Goal: Transaction & Acquisition: Purchase product/service

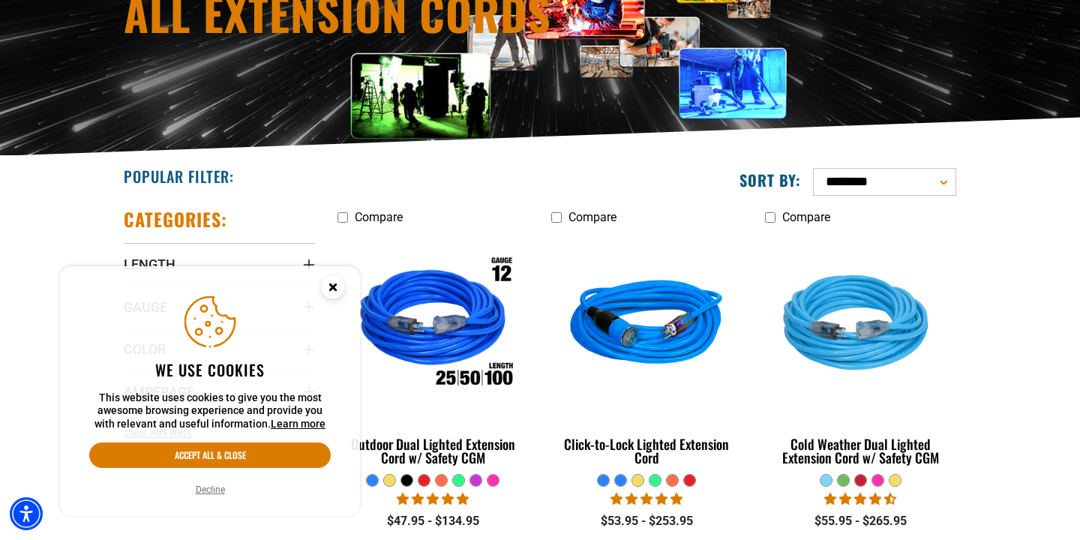
scroll to position [289, 0]
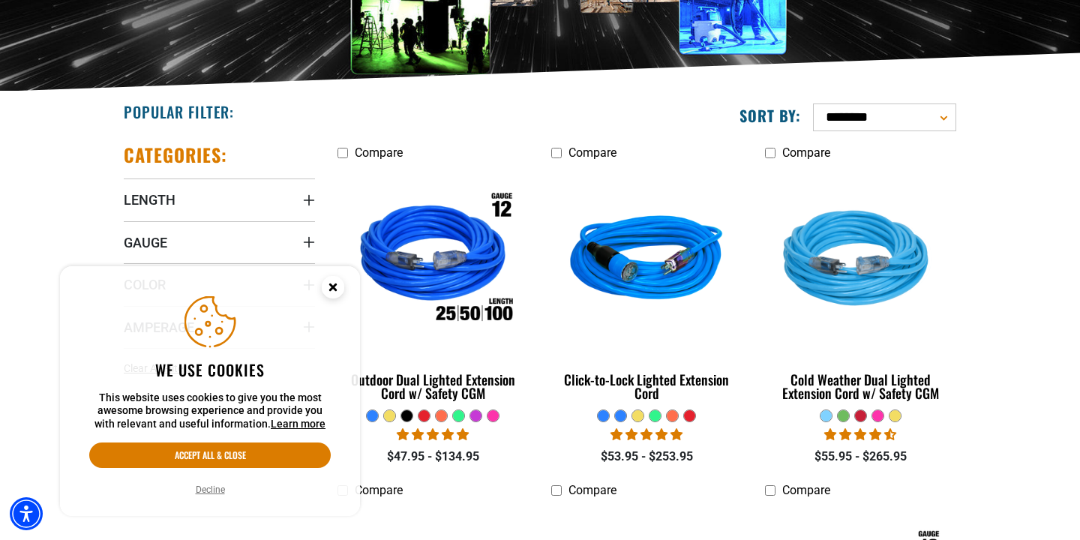
click at [336, 292] on circle "Close this option" at bounding box center [333, 287] width 22 height 22
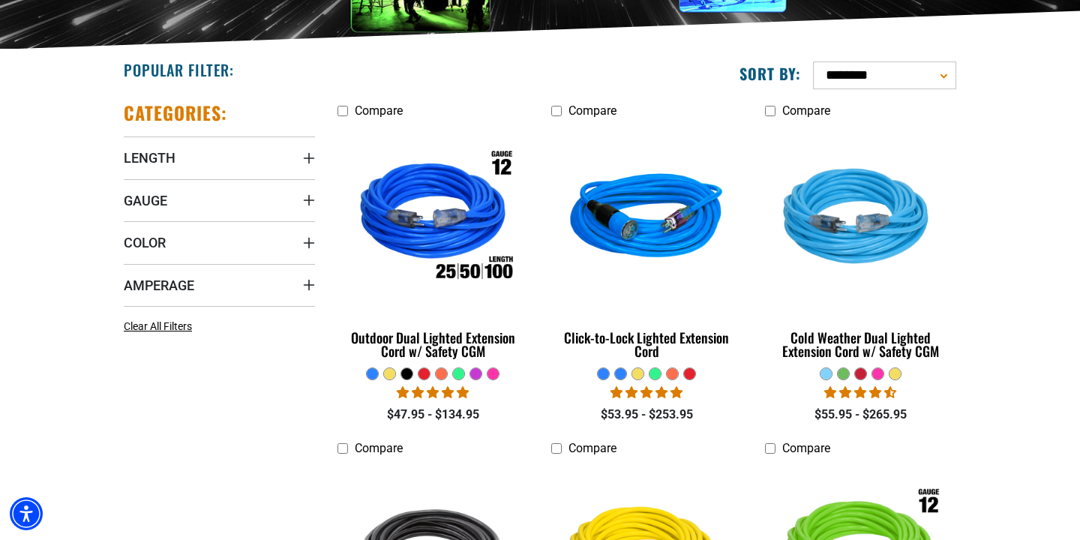
scroll to position [331, 0]
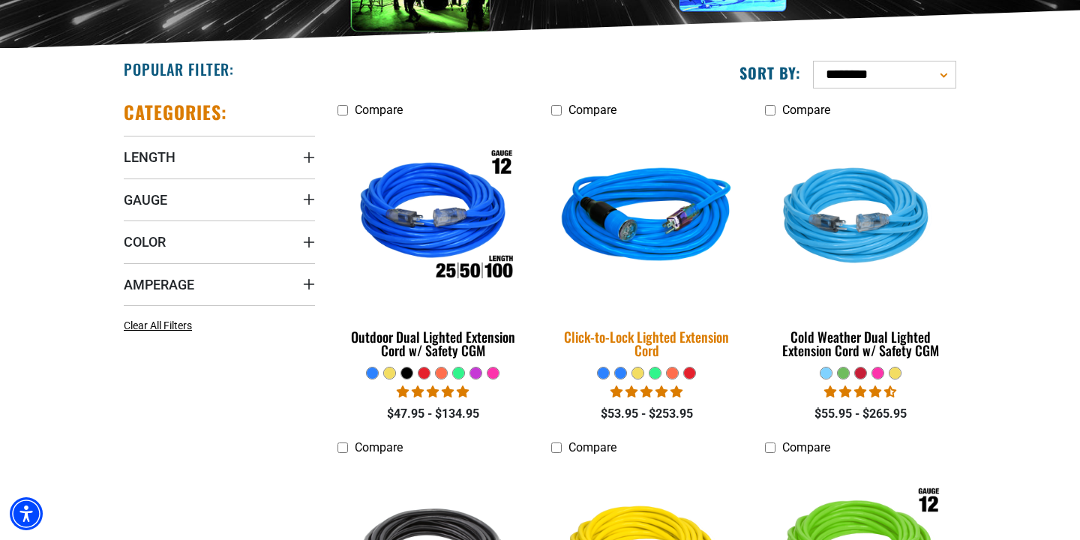
click at [658, 336] on div "Click-to-Lock Lighted Extension Cord" at bounding box center [646, 343] width 191 height 27
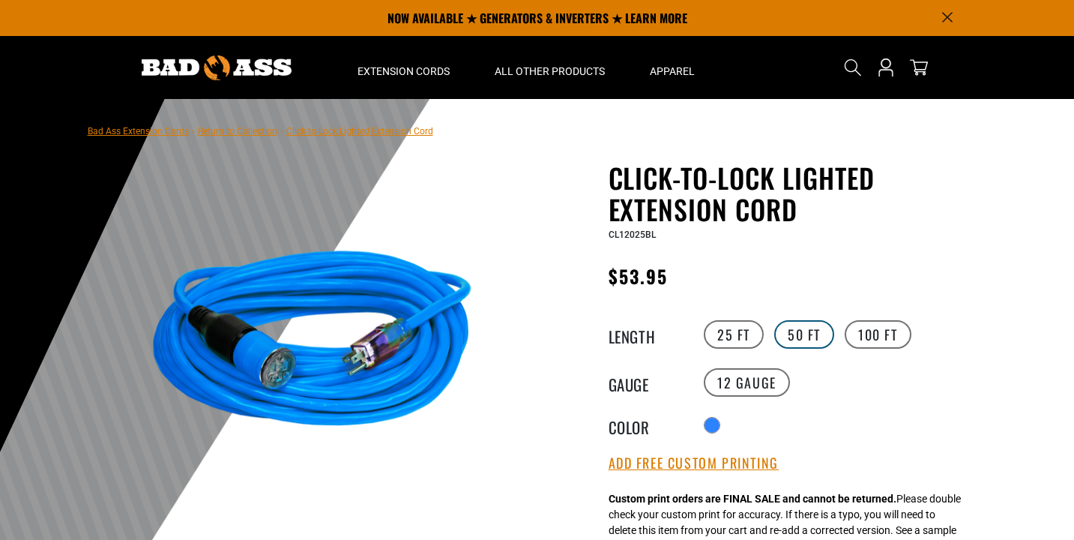
click at [795, 331] on label "50 FT" at bounding box center [804, 334] width 60 height 28
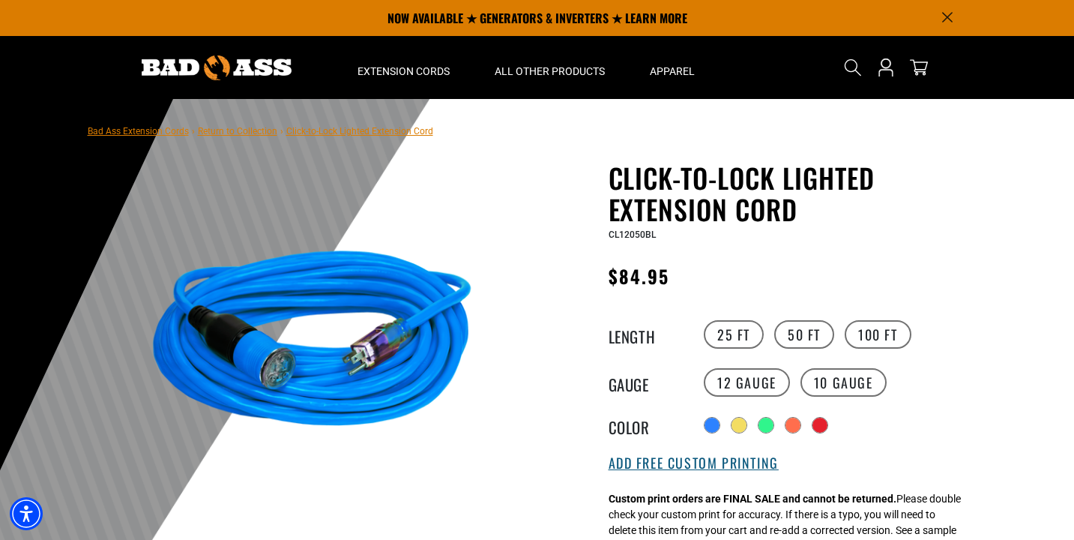
click at [672, 471] on button "Add Free Custom Printing" at bounding box center [694, 463] width 170 height 16
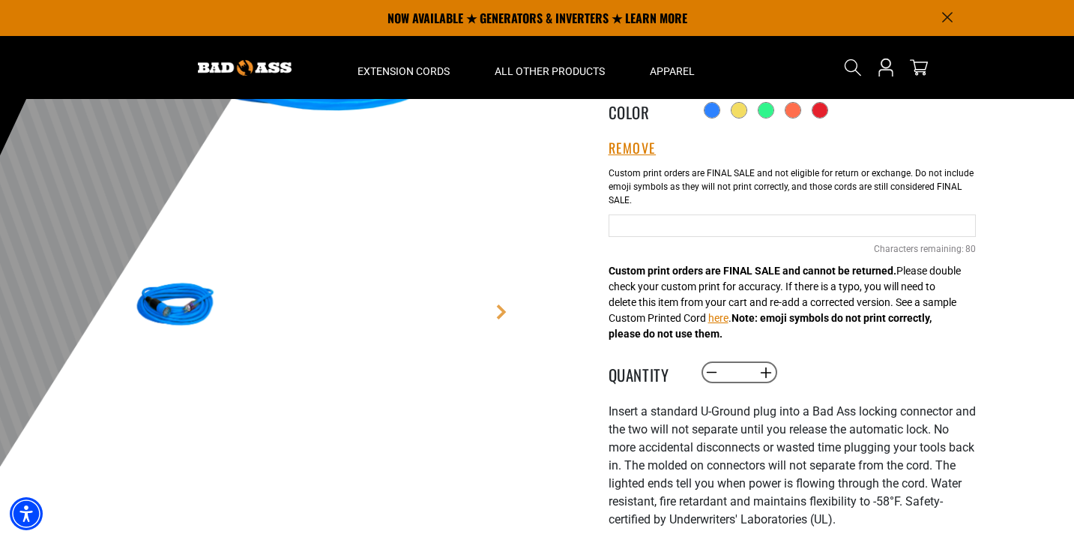
scroll to position [300, 0]
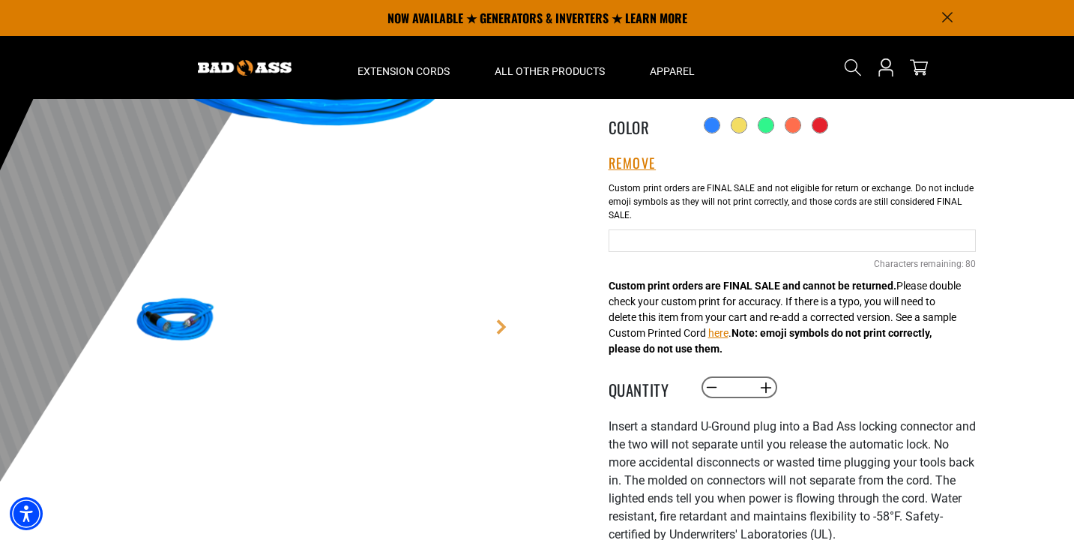
click at [700, 246] on input "Blue Cables" at bounding box center [792, 240] width 367 height 22
type input "**********"
drag, startPoint x: 992, startPoint y: 229, endPoint x: 989, endPoint y: 239, distance: 10.9
click at [992, 229] on div at bounding box center [537, 166] width 1074 height 735
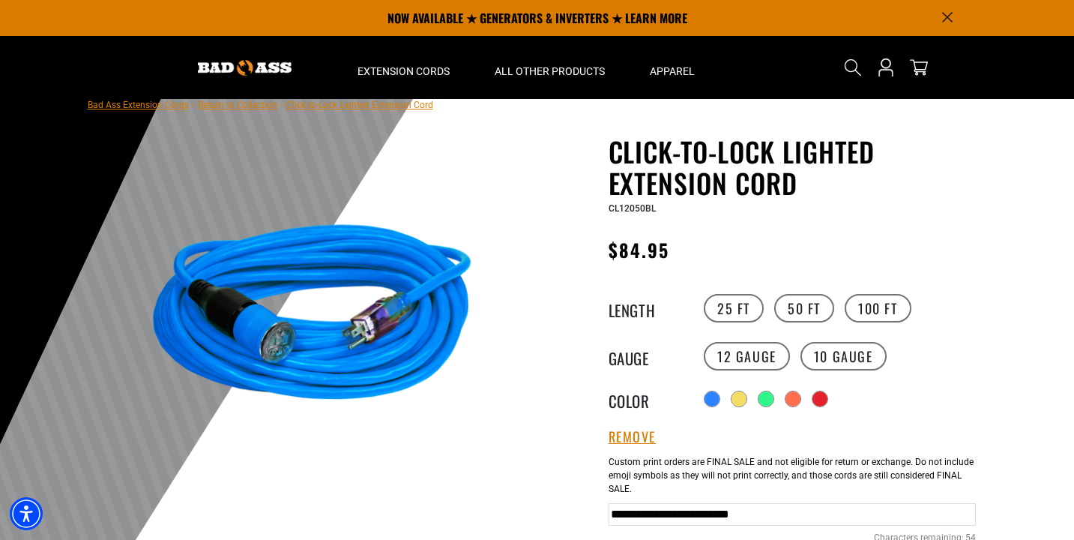
scroll to position [22, 0]
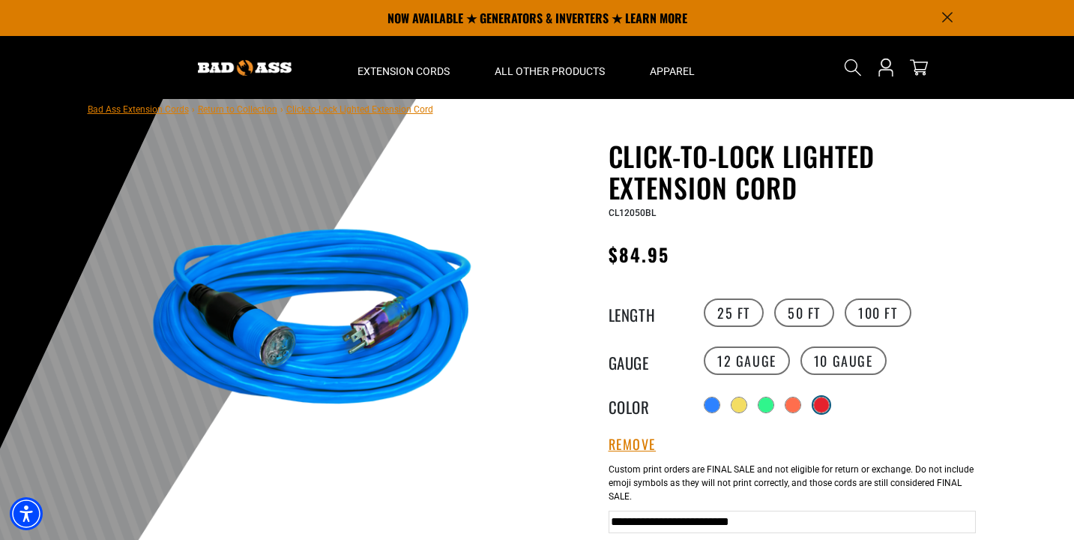
click at [829, 406] on div "Translation missing: en.products.product.variant_sold_out_or_unavailable" at bounding box center [821, 404] width 15 height 15
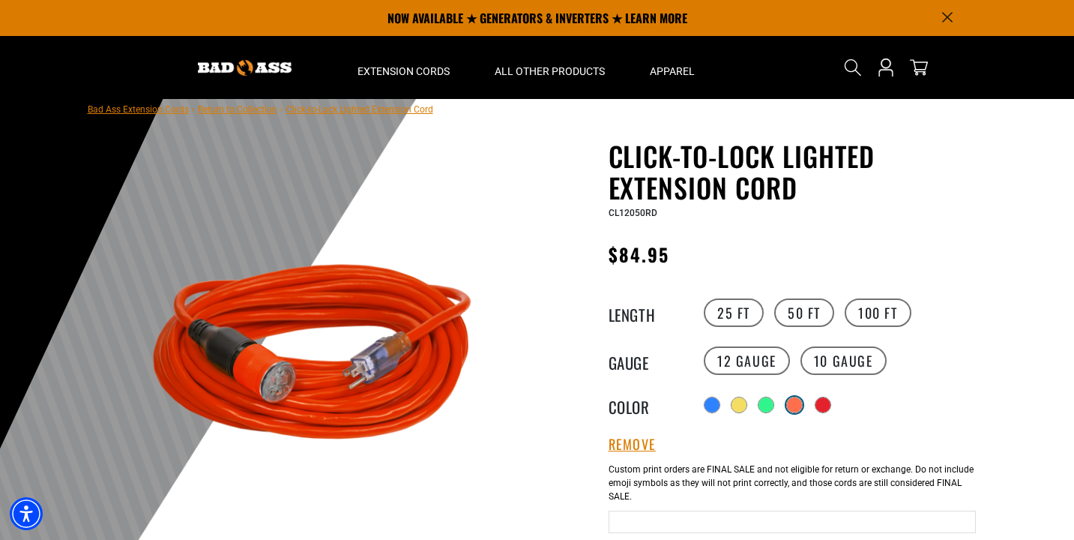
click at [788, 404] on div "Translation missing: en.products.product.variant_sold_out_or_unavailable" at bounding box center [794, 404] width 15 height 15
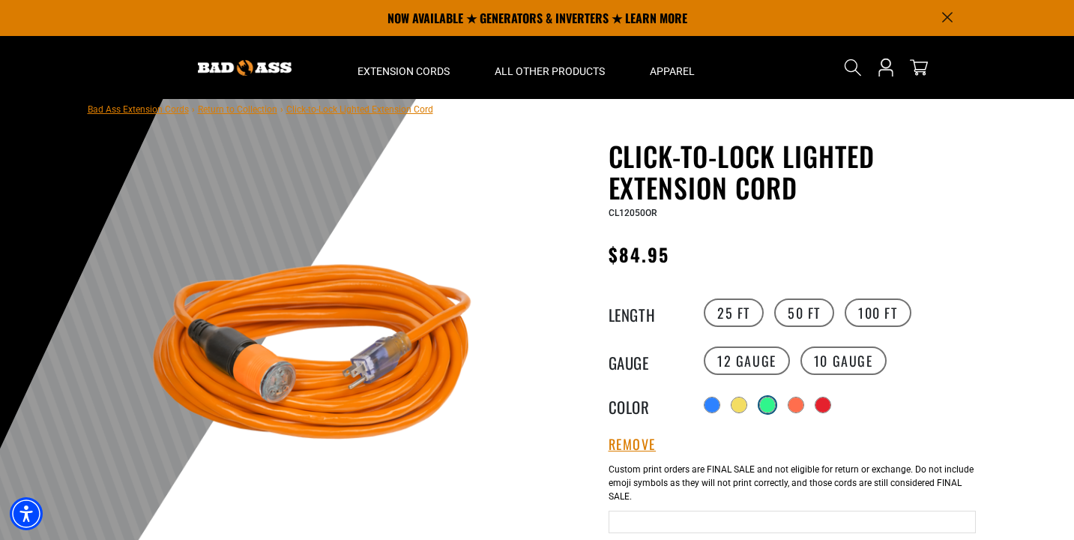
click at [768, 400] on div "Translation missing: en.products.product.variant_sold_out_or_unavailable" at bounding box center [767, 404] width 15 height 15
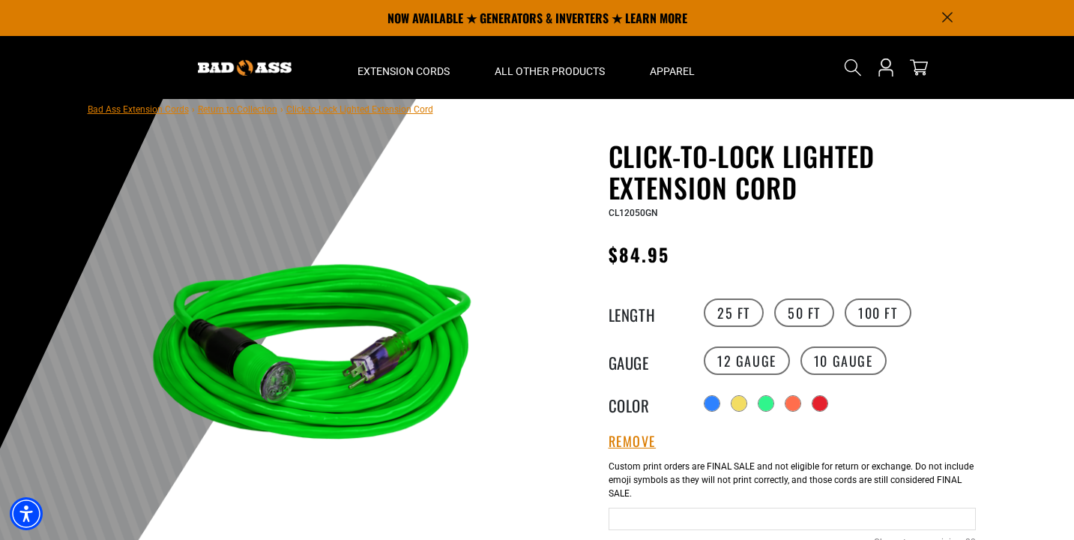
click at [747, 406] on div "Radio button Translation missing: en.products.product.variant_sold_out_or_unava…" at bounding box center [838, 403] width 276 height 24
click at [726, 406] on div "Radio button Translation missing: en.products.product.variant_sold_out_or_unava…" at bounding box center [838, 403] width 276 height 24
click at [713, 404] on div at bounding box center [713, 404] width 15 height 15
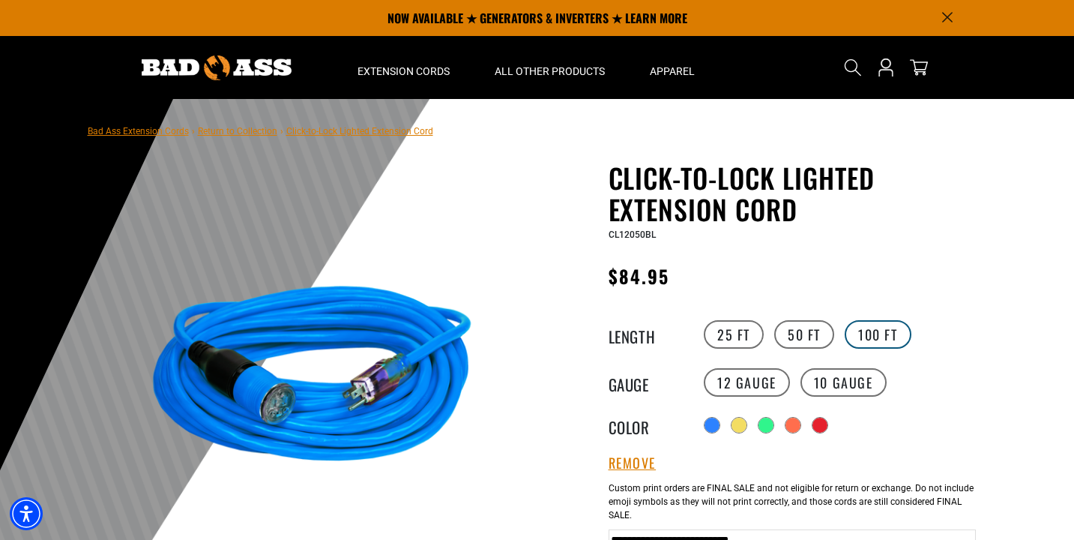
click at [865, 335] on label "100 FT" at bounding box center [878, 334] width 67 height 28
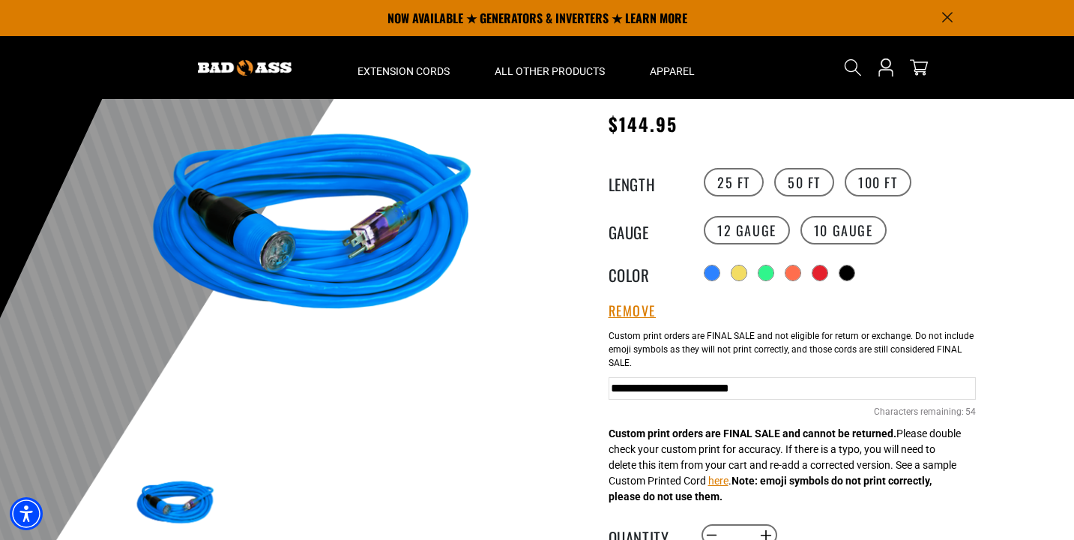
scroll to position [102, 0]
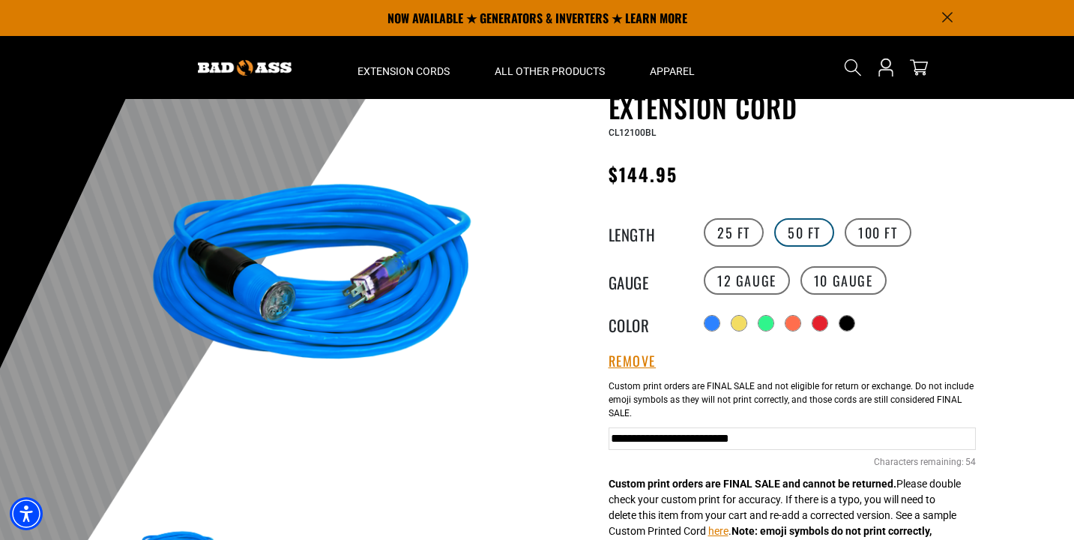
click at [808, 241] on label "50 FT" at bounding box center [804, 232] width 60 height 28
click at [731, 233] on label "25 FT" at bounding box center [734, 232] width 60 height 28
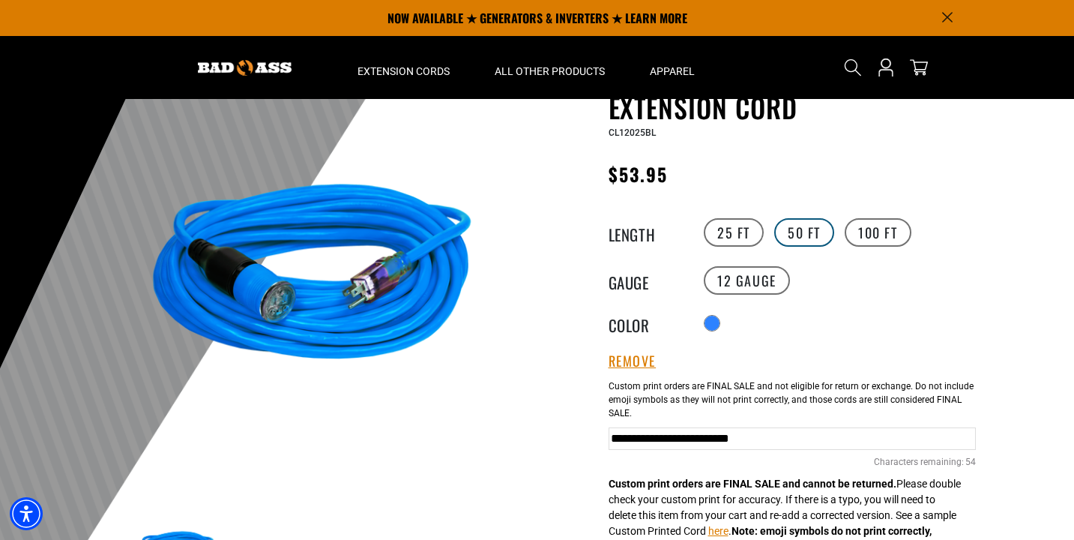
click at [791, 230] on label "50 FT" at bounding box center [804, 232] width 60 height 28
